Goal: Information Seeking & Learning: Learn about a topic

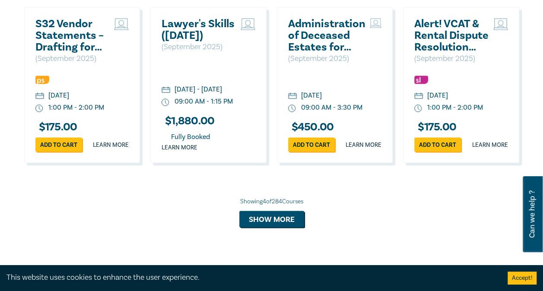
scroll to position [691, 0]
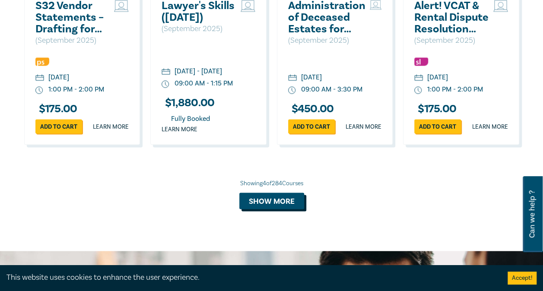
click at [296, 209] on button "Show more" at bounding box center [271, 201] width 65 height 16
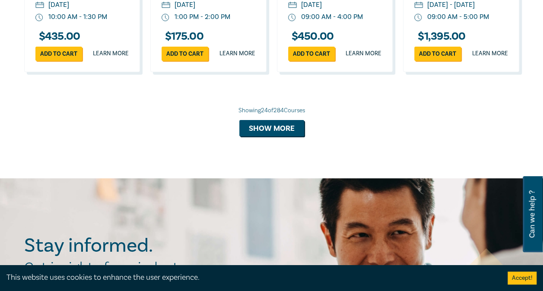
scroll to position [1597, 0]
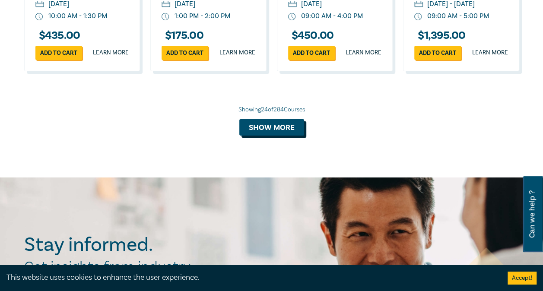
click at [276, 136] on button "Show more" at bounding box center [271, 127] width 65 height 16
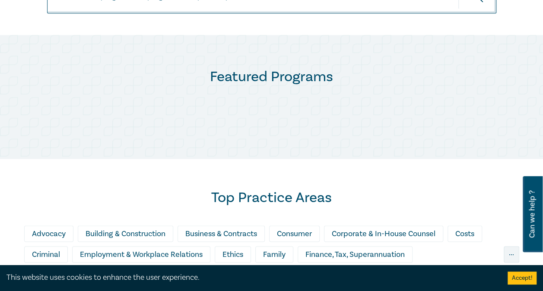
scroll to position [302, 0]
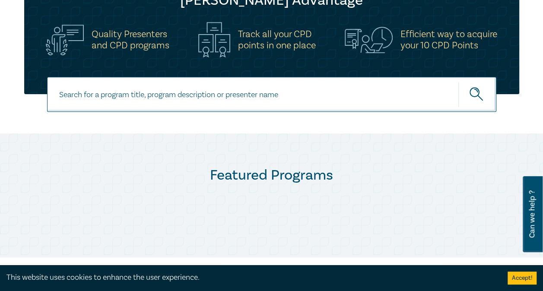
click at [156, 101] on input at bounding box center [271, 94] width 449 height 35
type input "d"
type input "blockchain"
click at [426, 81] on button "submit" at bounding box center [477, 94] width 38 height 26
